Goal: Use online tool/utility: Utilize a website feature to perform a specific function

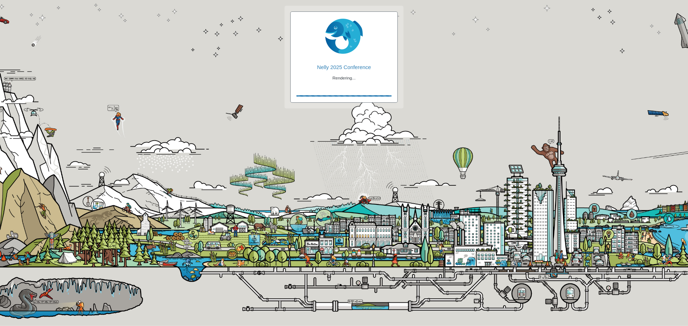
checkbox input "true"
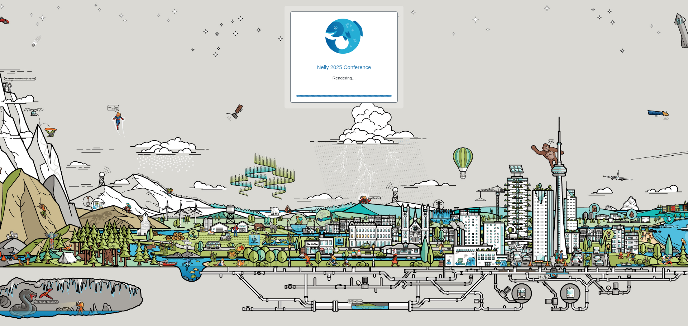
checkbox input "true"
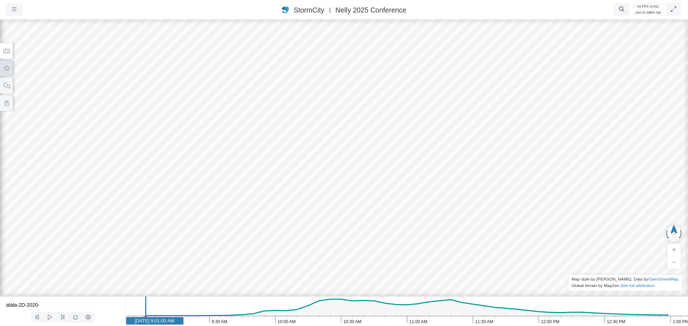
click at [12, 71] on button at bounding box center [6, 68] width 13 height 16
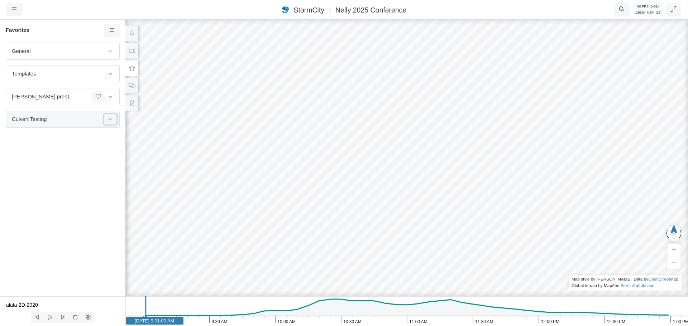
click at [111, 122] on button at bounding box center [110, 119] width 12 height 10
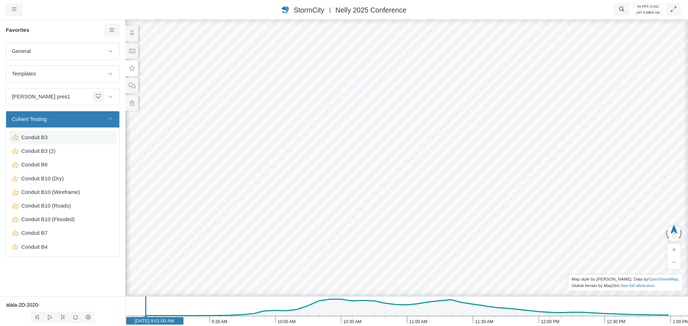
click at [69, 139] on span "Conduit B3" at bounding box center [64, 138] width 90 height 8
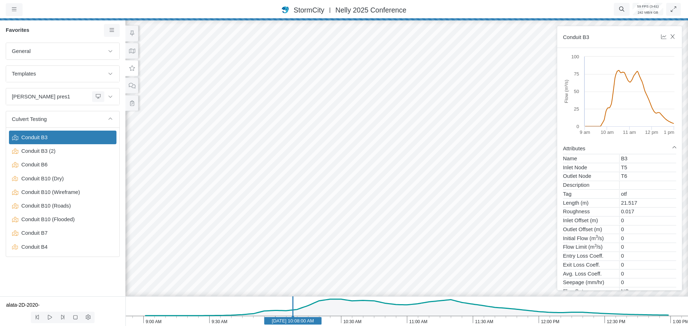
drag, startPoint x: 331, startPoint y: 170, endPoint x: 369, endPoint y: 148, distance: 44.2
click at [369, 149] on div at bounding box center [407, 172] width 688 height 308
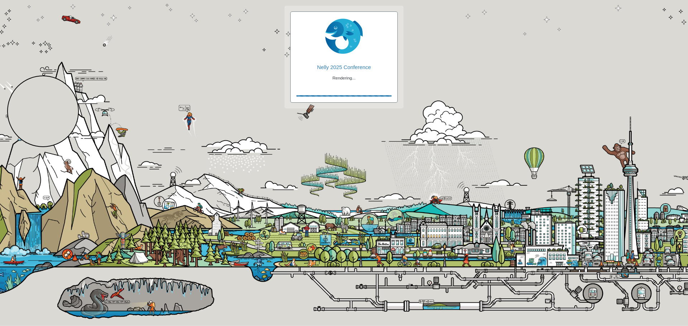
checkbox input "true"
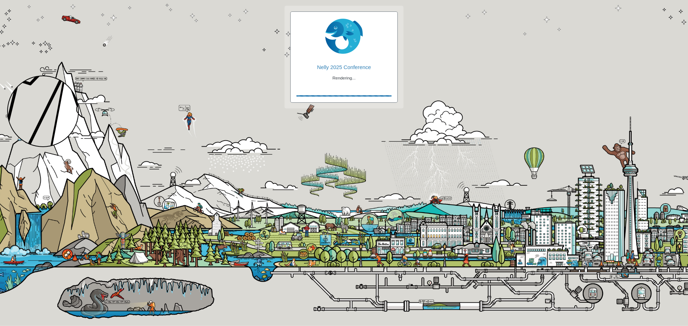
checkbox input "true"
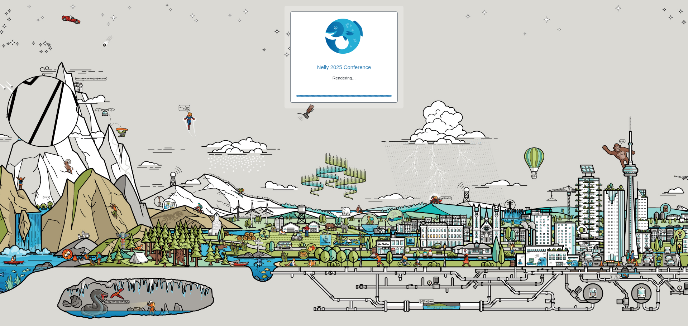
checkbox input "true"
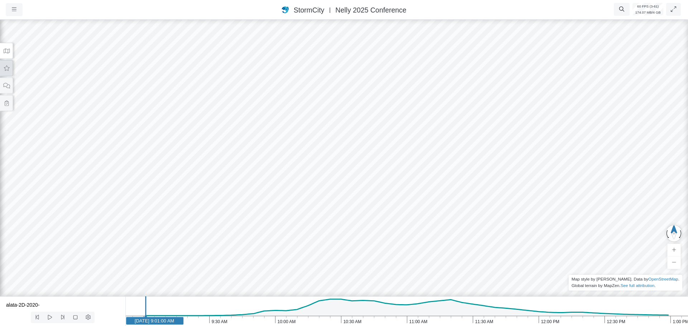
click at [9, 70] on icon at bounding box center [6, 68] width 7 height 5
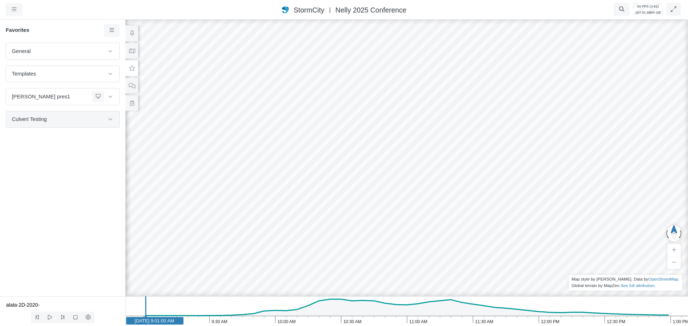
click at [62, 124] on div "Culvert Testing" at bounding box center [64, 119] width 105 height 10
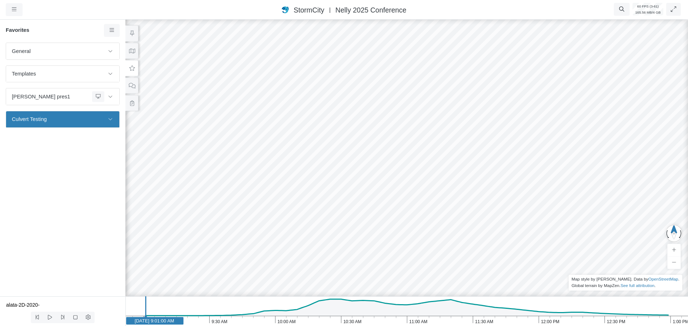
click at [111, 120] on icon at bounding box center [111, 120] width 4 height 2
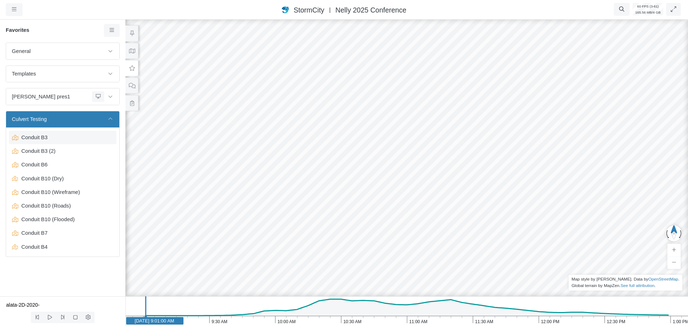
click at [43, 138] on span "Conduit B3" at bounding box center [64, 138] width 90 height 8
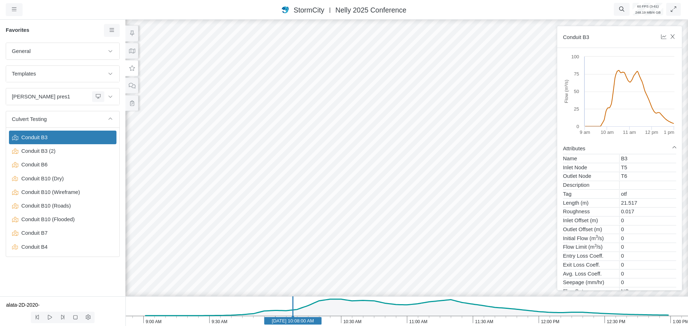
drag, startPoint x: 332, startPoint y: 160, endPoint x: 390, endPoint y: 143, distance: 61.0
click at [390, 143] on div at bounding box center [407, 172] width 688 height 308
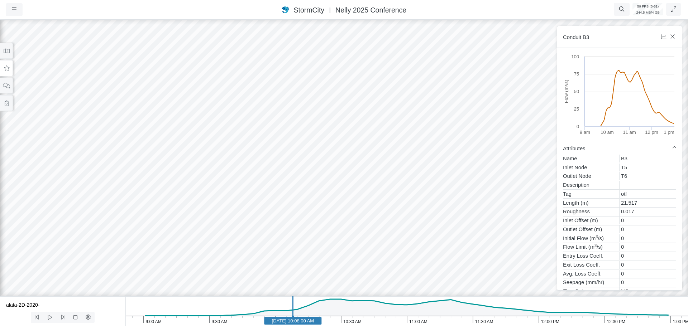
drag, startPoint x: 489, startPoint y: 214, endPoint x: 514, endPoint y: 209, distance: 25.9
click at [7, 72] on button at bounding box center [6, 68] width 13 height 16
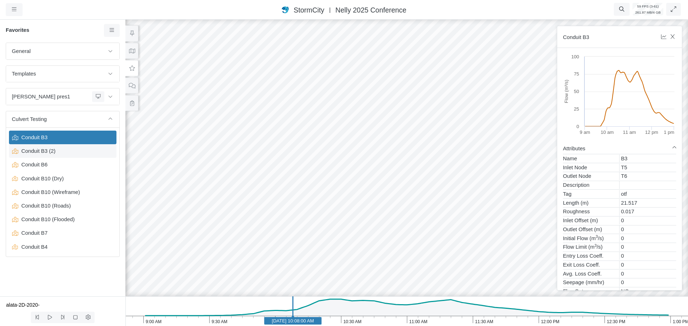
click at [45, 154] on span "Conduit B3 (2)" at bounding box center [64, 151] width 90 height 8
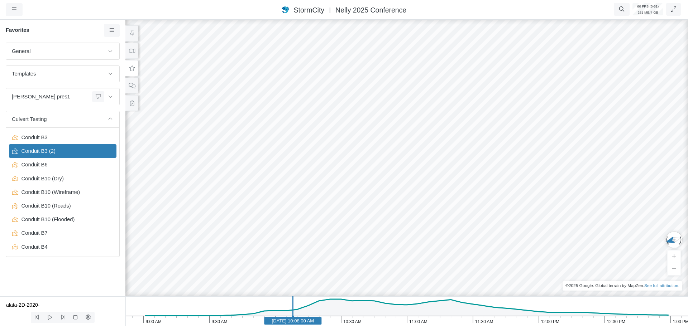
drag, startPoint x: 222, startPoint y: 194, endPoint x: 226, endPoint y: 155, distance: 39.6
click at [226, 155] on div at bounding box center [407, 172] width 688 height 308
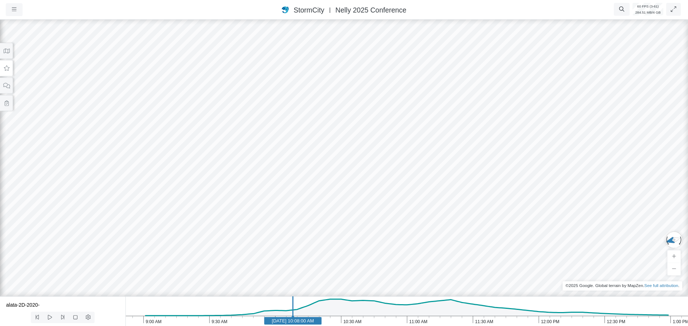
click at [5, 69] on icon at bounding box center [6, 68] width 7 height 5
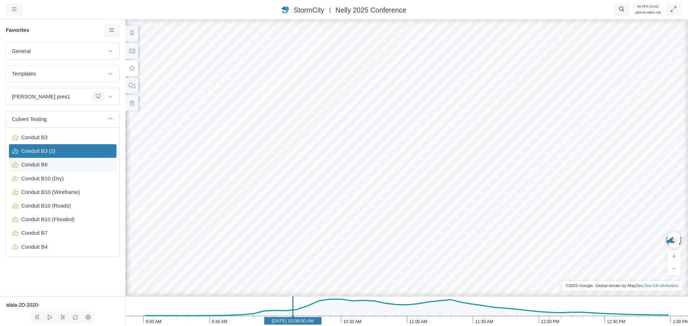
click at [34, 168] on span "Conduit B6" at bounding box center [64, 165] width 90 height 8
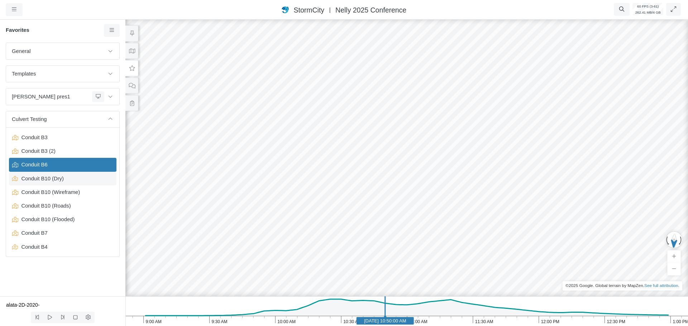
click at [54, 180] on span "Conduit B10 (Dry)" at bounding box center [64, 179] width 90 height 8
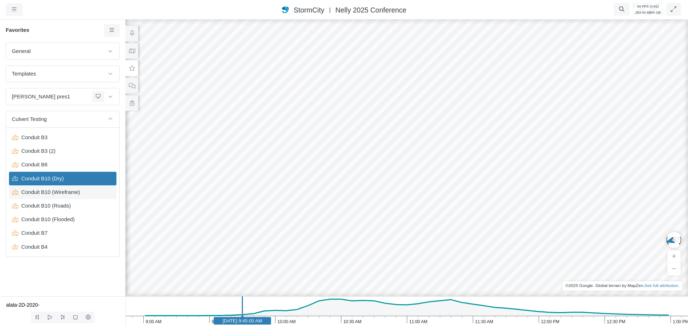
click at [54, 196] on span "Conduit B10 (Wireframe)" at bounding box center [64, 192] width 90 height 8
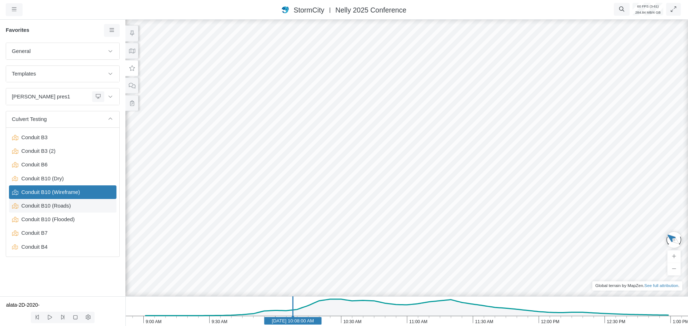
click at [54, 207] on span "Conduit B10 (Roads)" at bounding box center [64, 206] width 90 height 8
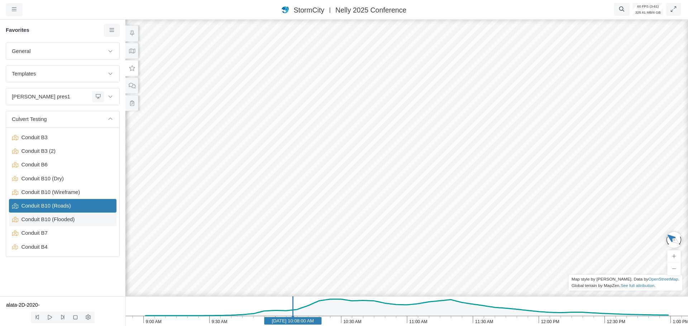
click at [49, 221] on span "Conduit B10 (Flooded)" at bounding box center [64, 220] width 90 height 8
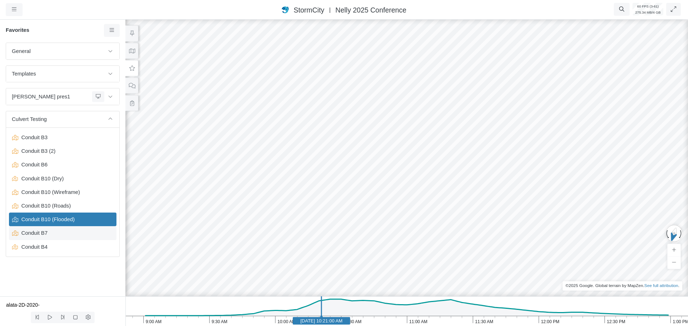
click at [45, 237] on span "Conduit B7" at bounding box center [64, 233] width 90 height 8
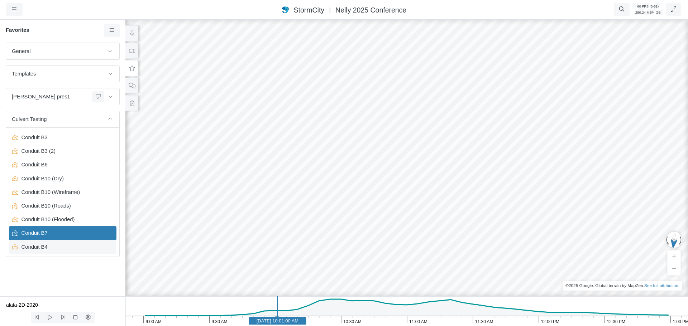
click at [43, 247] on span "Conduit B4" at bounding box center [64, 247] width 90 height 8
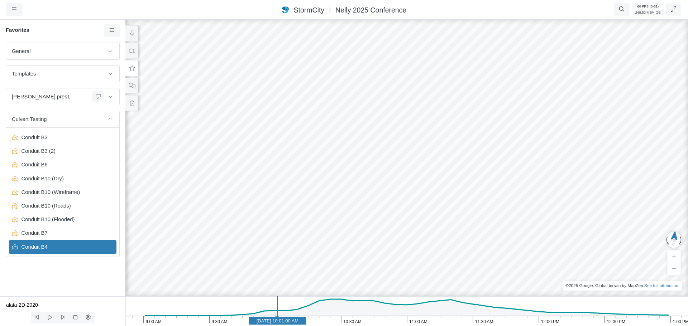
drag, startPoint x: 169, startPoint y: 200, endPoint x: 181, endPoint y: 172, distance: 30.0
click at [181, 172] on div at bounding box center [407, 172] width 688 height 308
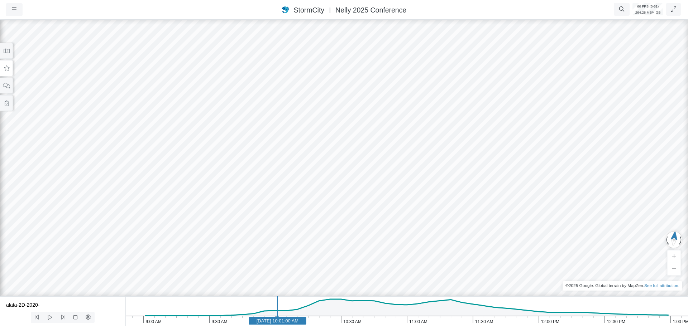
drag, startPoint x: 144, startPoint y: 160, endPoint x: 189, endPoint y: 168, distance: 45.7
click at [189, 168] on div at bounding box center [344, 172] width 688 height 308
click at [5, 71] on button at bounding box center [6, 68] width 13 height 16
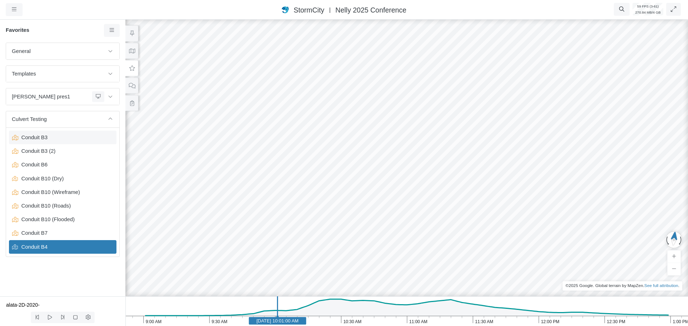
click at [44, 135] on span "Conduit B3" at bounding box center [64, 138] width 90 height 8
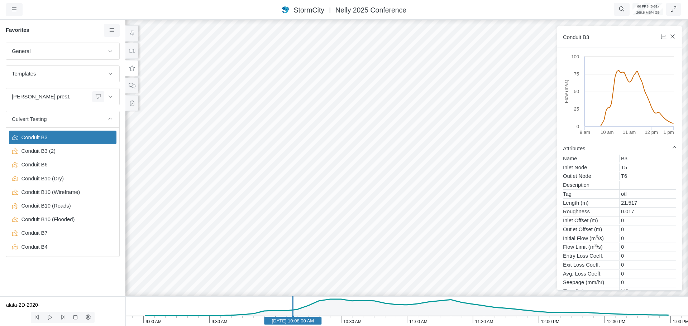
drag, startPoint x: 363, startPoint y: 172, endPoint x: 403, endPoint y: 150, distance: 45.7
click at [403, 150] on div at bounding box center [407, 172] width 688 height 308
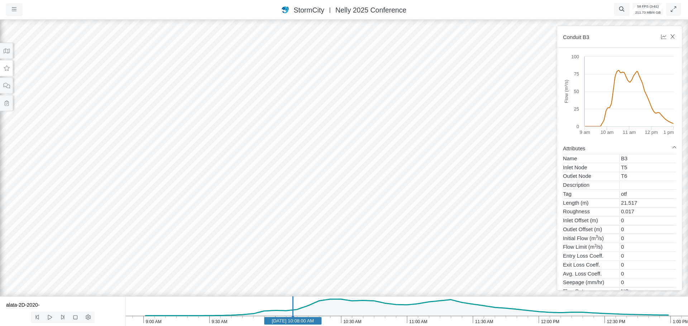
drag, startPoint x: 379, startPoint y: 141, endPoint x: 494, endPoint y: 163, distance: 116.9
click at [6, 71] on icon at bounding box center [6, 68] width 7 height 5
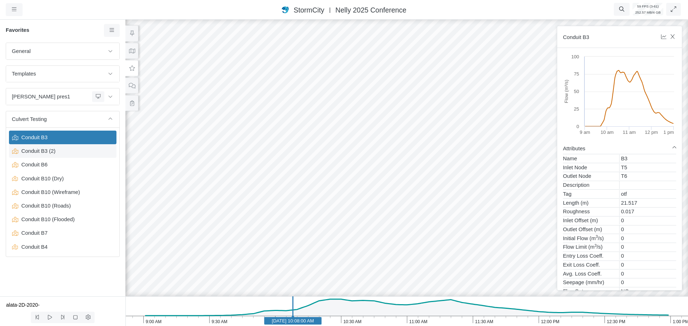
click at [50, 151] on span "Conduit B3 (2)" at bounding box center [64, 151] width 90 height 8
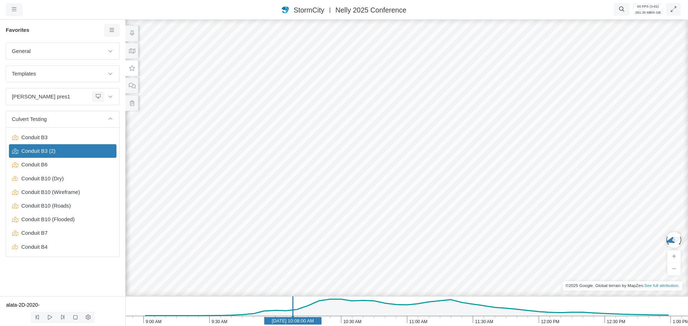
drag, startPoint x: 222, startPoint y: 192, endPoint x: 198, endPoint y: 138, distance: 59.0
click at [198, 138] on div at bounding box center [407, 172] width 688 height 308
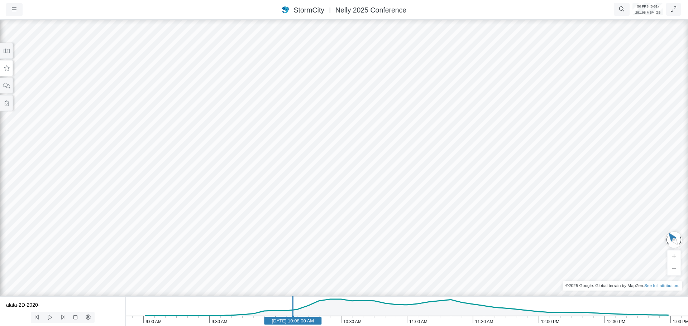
drag, startPoint x: 454, startPoint y: 177, endPoint x: 329, endPoint y: 181, distance: 124.4
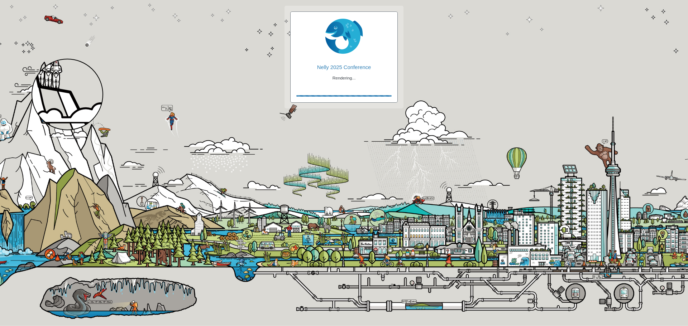
checkbox input "true"
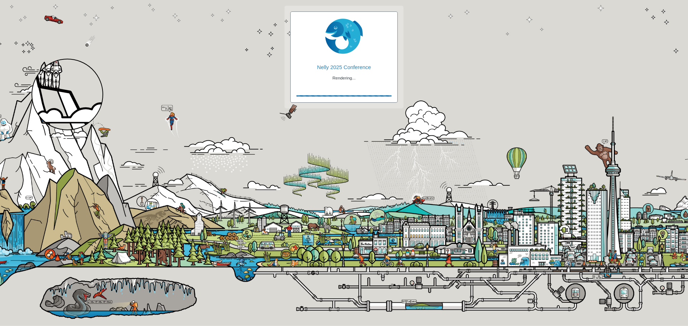
checkbox input "true"
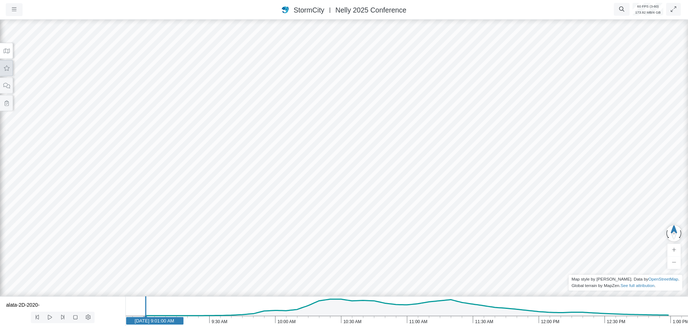
click at [4, 70] on icon at bounding box center [6, 68] width 7 height 5
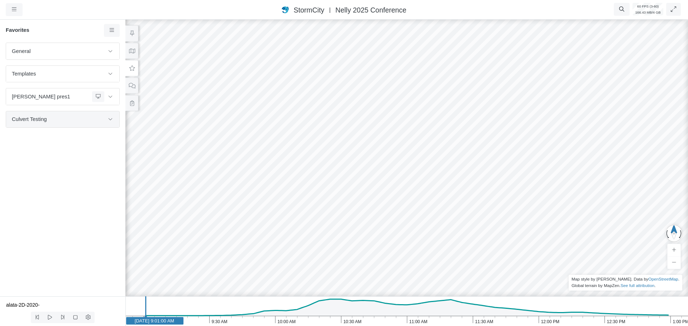
click at [101, 119] on span "Culvert Testing" at bounding box center [58, 119] width 92 height 8
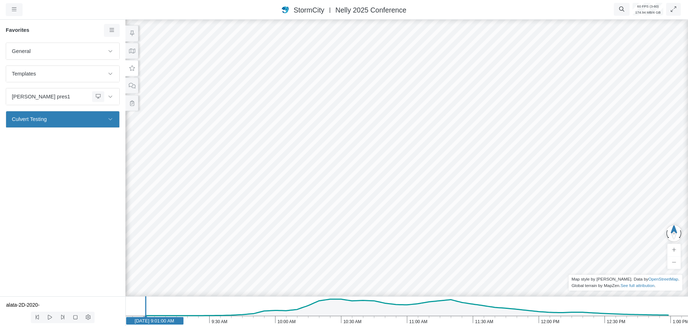
click at [114, 123] on button at bounding box center [110, 119] width 12 height 10
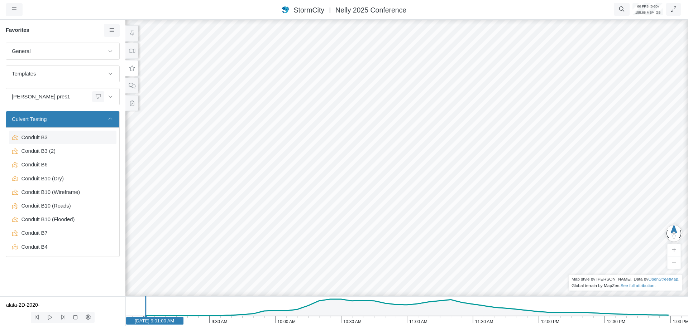
click at [36, 140] on span "Conduit B3" at bounding box center [64, 138] width 90 height 8
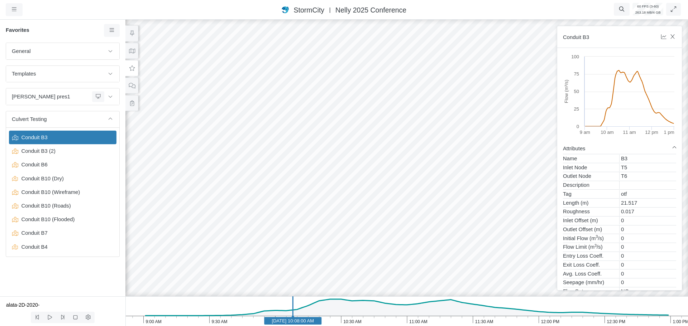
drag, startPoint x: 322, startPoint y: 159, endPoint x: 327, endPoint y: 149, distance: 11.4
click at [327, 149] on div at bounding box center [407, 172] width 688 height 308
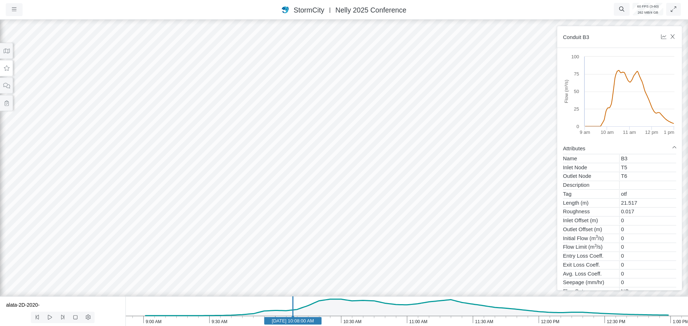
drag, startPoint x: 304, startPoint y: 146, endPoint x: 455, endPoint y: 185, distance: 156.0
drag, startPoint x: 401, startPoint y: 149, endPoint x: 526, endPoint y: 212, distance: 140.2
click at [529, 215] on div at bounding box center [344, 172] width 688 height 308
drag, startPoint x: 381, startPoint y: 157, endPoint x: 403, endPoint y: 180, distance: 31.4
click at [403, 180] on div at bounding box center [344, 172] width 688 height 308
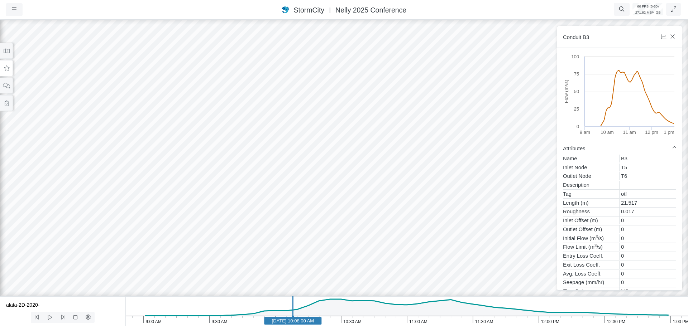
drag, startPoint x: 403, startPoint y: 180, endPoint x: 417, endPoint y: 147, distance: 36.1
drag, startPoint x: 380, startPoint y: 222, endPoint x: 403, endPoint y: 178, distance: 49.8
click at [402, 173] on div at bounding box center [344, 172] width 688 height 308
drag, startPoint x: 402, startPoint y: 180, endPoint x: 397, endPoint y: 166, distance: 15.2
drag, startPoint x: 447, startPoint y: 221, endPoint x: 408, endPoint y: 220, distance: 39.4
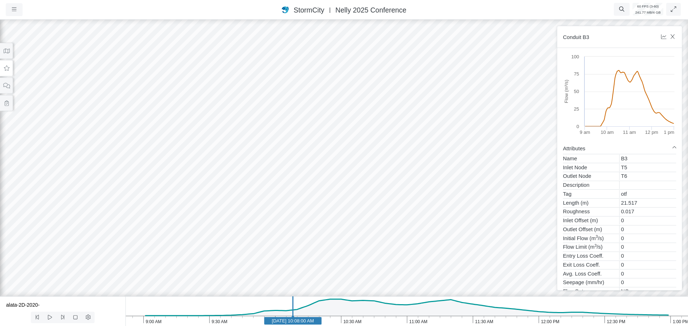
click at [434, 221] on div at bounding box center [344, 172] width 688 height 308
click at [396, 228] on div at bounding box center [344, 172] width 688 height 308
click at [442, 227] on div at bounding box center [344, 172] width 688 height 308
click at [462, 225] on div at bounding box center [344, 172] width 688 height 308
click at [514, 219] on div at bounding box center [344, 172] width 688 height 308
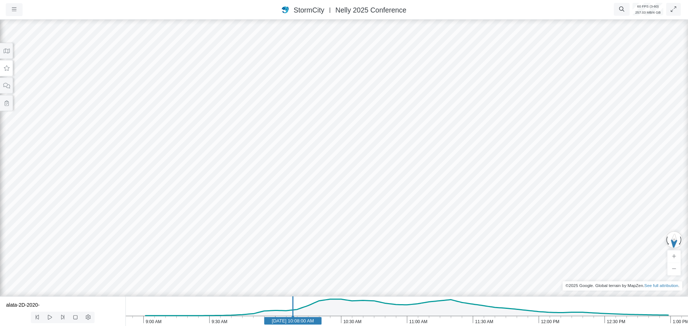
click at [468, 225] on div at bounding box center [344, 172] width 688 height 308
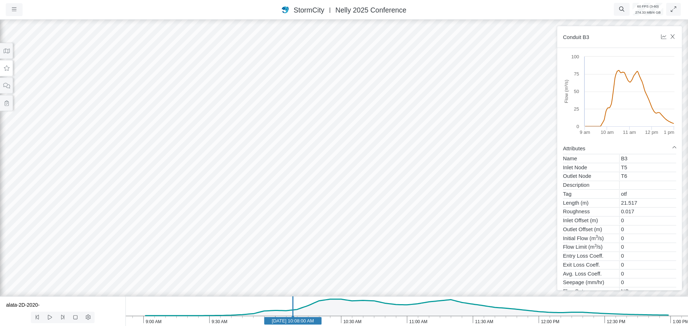
click at [393, 226] on div at bounding box center [344, 172] width 688 height 308
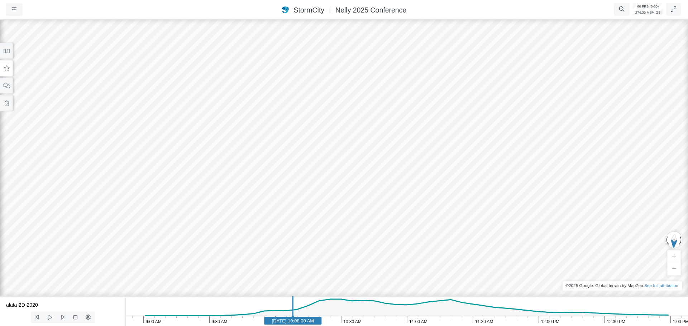
click at [374, 225] on div at bounding box center [344, 172] width 688 height 308
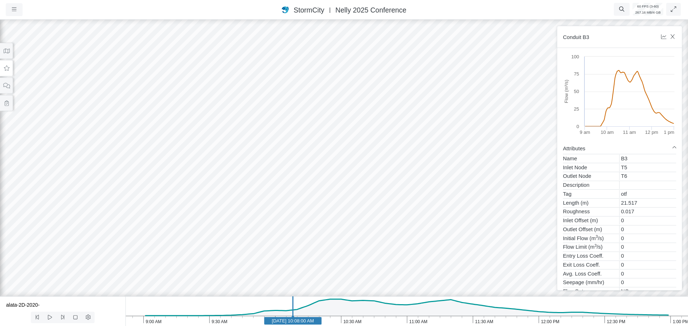
click at [497, 221] on div at bounding box center [344, 172] width 688 height 308
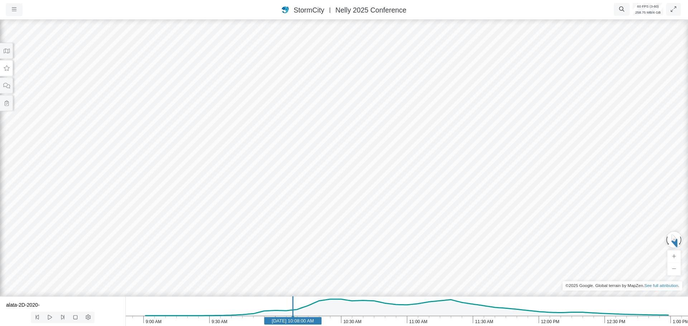
drag, startPoint x: 491, startPoint y: 210, endPoint x: 429, endPoint y: 282, distance: 95.0
drag, startPoint x: 492, startPoint y: 126, endPoint x: 360, endPoint y: 202, distance: 152.8
drag, startPoint x: 473, startPoint y: 183, endPoint x: 403, endPoint y: 197, distance: 71.5
click at [403, 200] on div at bounding box center [344, 172] width 688 height 308
drag, startPoint x: 364, startPoint y: 198, endPoint x: 469, endPoint y: 157, distance: 112.4
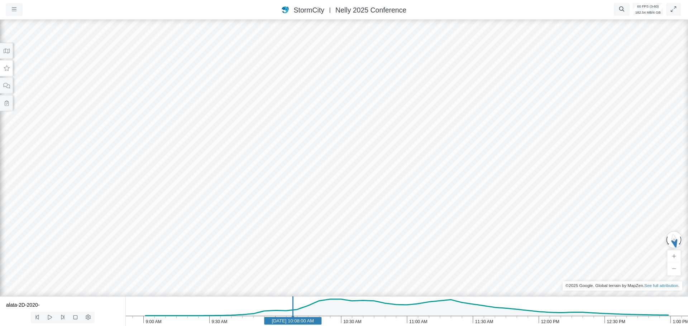
drag, startPoint x: 363, startPoint y: 249, endPoint x: 405, endPoint y: 113, distance: 142.5
click at [405, 112] on div at bounding box center [344, 172] width 688 height 308
drag, startPoint x: 438, startPoint y: 205, endPoint x: 479, endPoint y: 158, distance: 61.7
drag, startPoint x: 388, startPoint y: 248, endPoint x: 421, endPoint y: 184, distance: 71.6
click at [421, 184] on div at bounding box center [344, 172] width 688 height 308
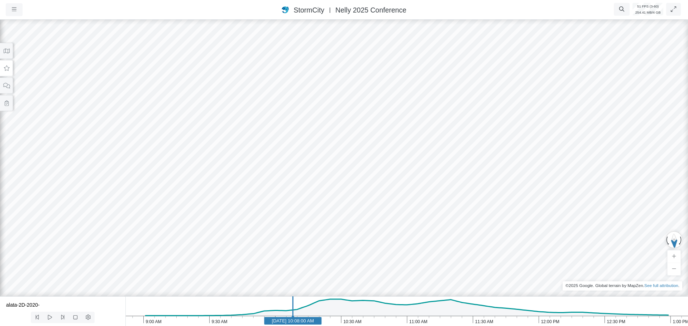
drag, startPoint x: 452, startPoint y: 194, endPoint x: 430, endPoint y: 188, distance: 23.2
click at [437, 200] on div at bounding box center [344, 172] width 688 height 308
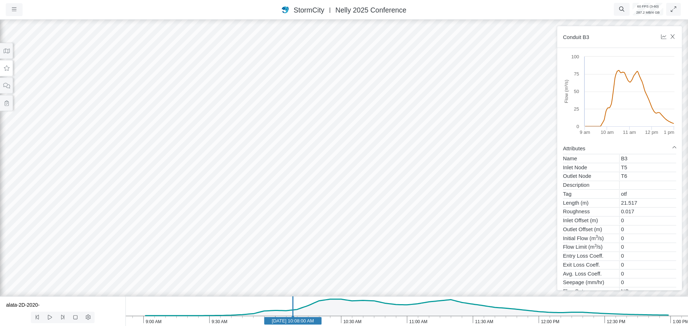
drag, startPoint x: 414, startPoint y: 209, endPoint x: 496, endPoint y: 222, distance: 83.0
click at [4, 52] on icon at bounding box center [6, 50] width 7 height 5
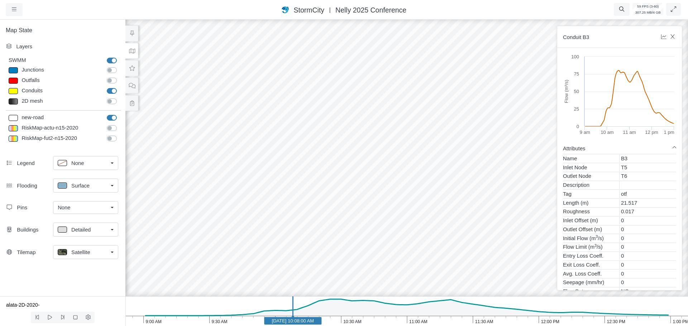
click at [78, 184] on span "Surface" at bounding box center [80, 186] width 18 height 8
click at [83, 204] on span "None" at bounding box center [77, 202] width 13 height 8
drag, startPoint x: 488, startPoint y: 194, endPoint x: 483, endPoint y: 189, distance: 6.6
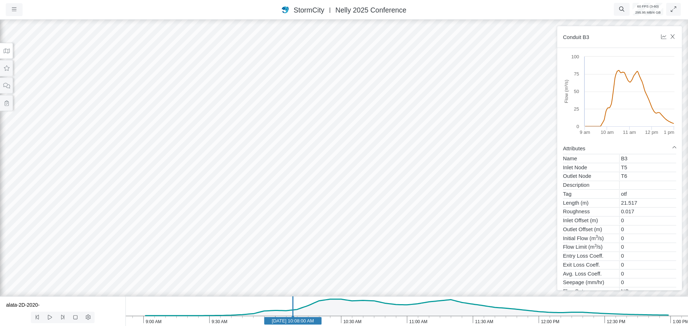
drag, startPoint x: 506, startPoint y: 188, endPoint x: 266, endPoint y: 189, distance: 240.0
click at [242, 210] on div at bounding box center [344, 172] width 688 height 308
drag, startPoint x: 346, startPoint y: 177, endPoint x: 128, endPoint y: 182, distance: 218.2
drag, startPoint x: 400, startPoint y: 193, endPoint x: 367, endPoint y: 219, distance: 41.8
click at [390, 200] on div at bounding box center [344, 172] width 688 height 308
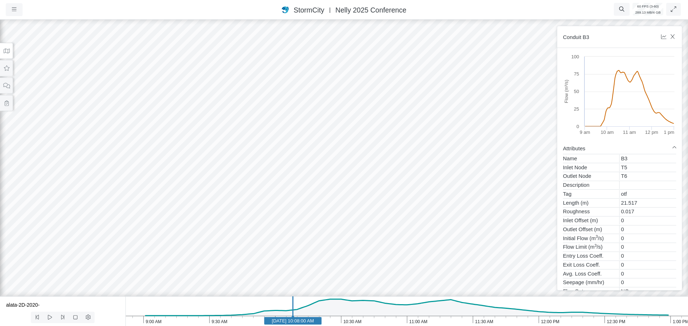
click at [361, 227] on div at bounding box center [344, 172] width 688 height 308
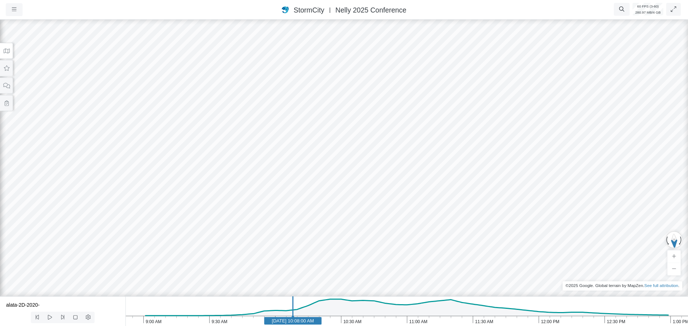
drag, startPoint x: 195, startPoint y: 191, endPoint x: 320, endPoint y: 181, distance: 125.5
drag, startPoint x: 166, startPoint y: 241, endPoint x: 563, endPoint y: 202, distance: 399.2
click at [563, 199] on div at bounding box center [344, 172] width 688 height 308
drag, startPoint x: 380, startPoint y: 214, endPoint x: 390, endPoint y: 287, distance: 73.4
click at [386, 299] on div "Projects Groups Users Preferences Profiles Data Centers Accounts Support About …" at bounding box center [344, 163] width 688 height 326
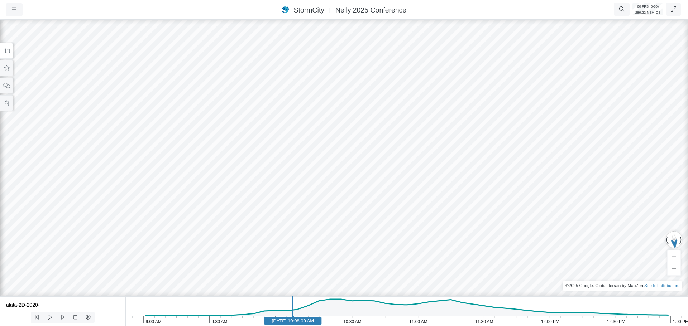
drag, startPoint x: 417, startPoint y: 249, endPoint x: 390, endPoint y: 274, distance: 36.8
drag, startPoint x: 450, startPoint y: 210, endPoint x: 375, endPoint y: 127, distance: 111.9
click at [375, 127] on div at bounding box center [344, 172] width 688 height 308
click at [8, 54] on button at bounding box center [6, 51] width 13 height 16
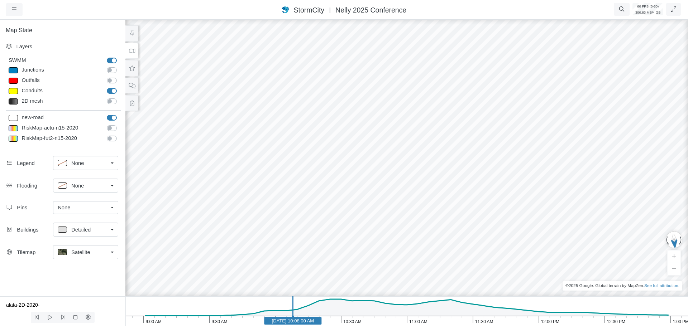
click at [82, 188] on span "None" at bounding box center [77, 186] width 13 height 8
click at [79, 211] on span "Surface" at bounding box center [80, 214] width 18 height 8
drag, startPoint x: 555, startPoint y: 159, endPoint x: 399, endPoint y: 195, distance: 160.4
click at [397, 199] on div at bounding box center [407, 172] width 688 height 308
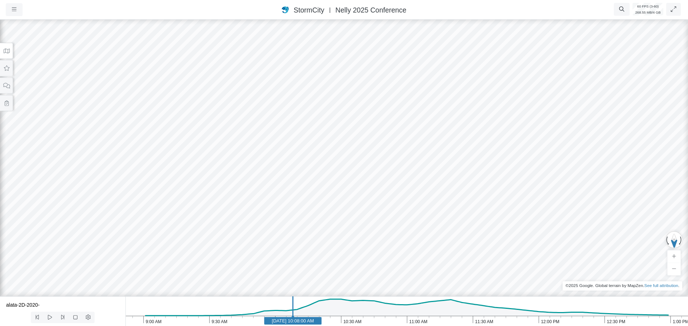
drag, startPoint x: 477, startPoint y: 189, endPoint x: 452, endPoint y: 168, distance: 32.3
drag, startPoint x: 372, startPoint y: 181, endPoint x: 573, endPoint y: 167, distance: 201.1
click at [573, 167] on div at bounding box center [344, 172] width 688 height 308
drag, startPoint x: 438, startPoint y: 169, endPoint x: 414, endPoint y: 190, distance: 31.5
drag, startPoint x: 360, startPoint y: 194, endPoint x: 423, endPoint y: 184, distance: 64.2
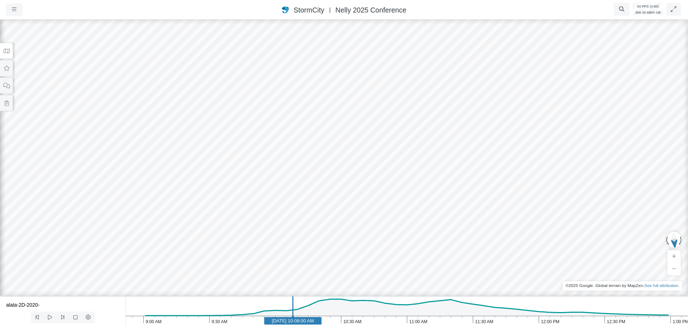
drag, startPoint x: 496, startPoint y: 175, endPoint x: 412, endPoint y: 198, distance: 86.5
click at [411, 200] on div at bounding box center [344, 172] width 688 height 308
drag, startPoint x: 203, startPoint y: 245, endPoint x: 236, endPoint y: 244, distance: 33.0
click at [267, 228] on div at bounding box center [344, 172] width 688 height 308
drag, startPoint x: 201, startPoint y: 246, endPoint x: 266, endPoint y: 230, distance: 67.2
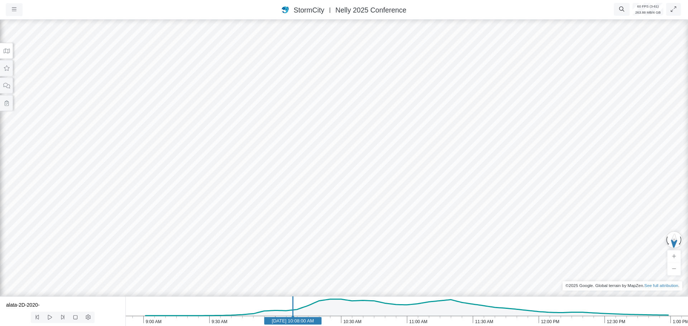
drag, startPoint x: 510, startPoint y: 207, endPoint x: 320, endPoint y: 227, distance: 190.9
drag, startPoint x: 159, startPoint y: 222, endPoint x: 311, endPoint y: 181, distance: 157.8
click at [311, 181] on div at bounding box center [344, 172] width 688 height 308
click at [6, 75] on button at bounding box center [6, 68] width 13 height 16
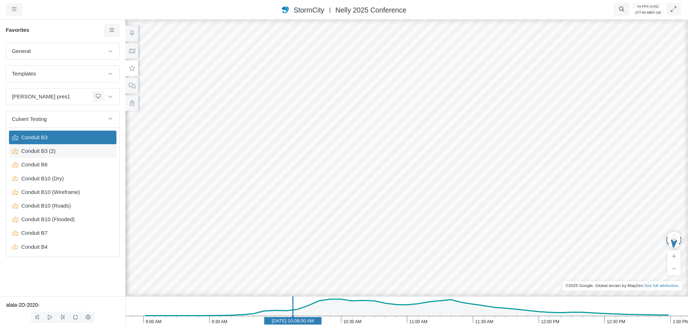
click at [47, 150] on span "Conduit B3 (2)" at bounding box center [64, 151] width 90 height 8
